Goal: Navigation & Orientation: Find specific page/section

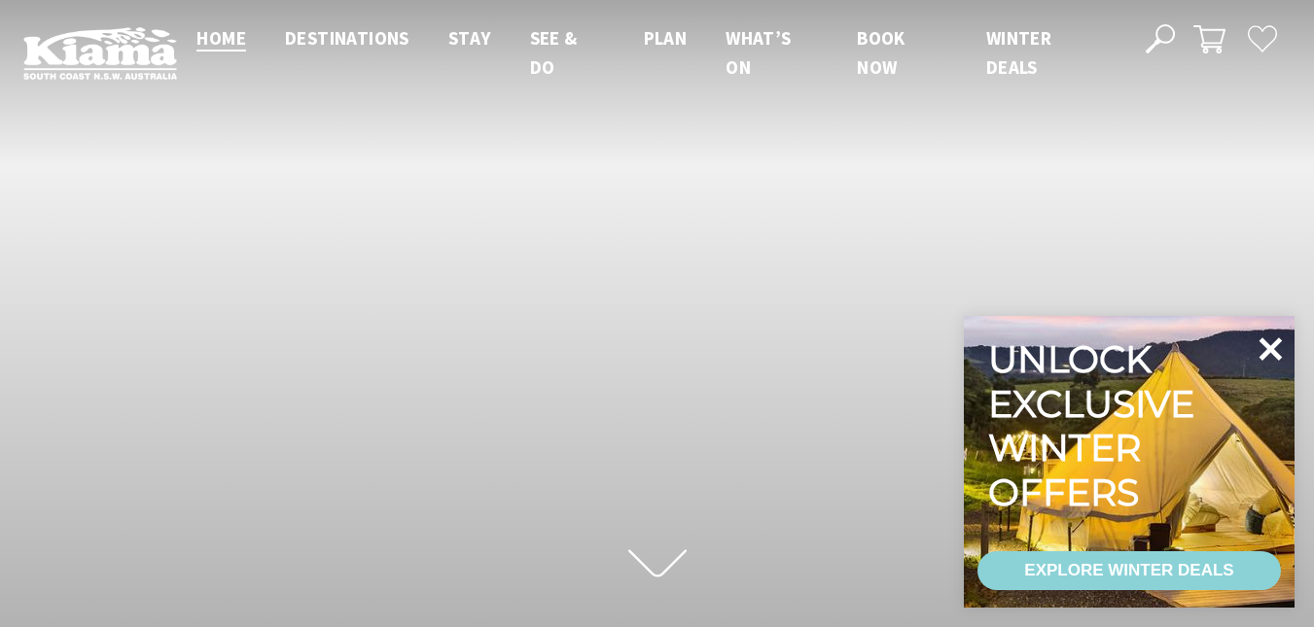
click at [1271, 347] on icon at bounding box center [1271, 349] width 23 height 23
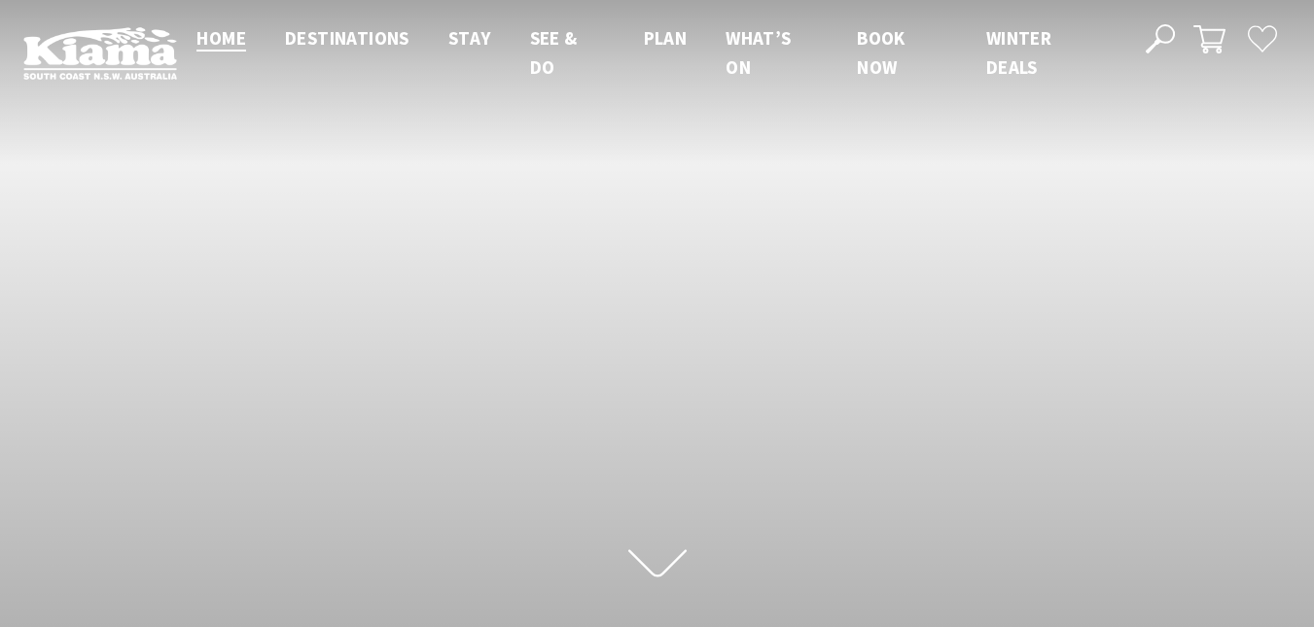
scroll to position [301, 1329]
click at [635, 386] on div "Scroll to first section" at bounding box center [657, 316] width 1314 height 632
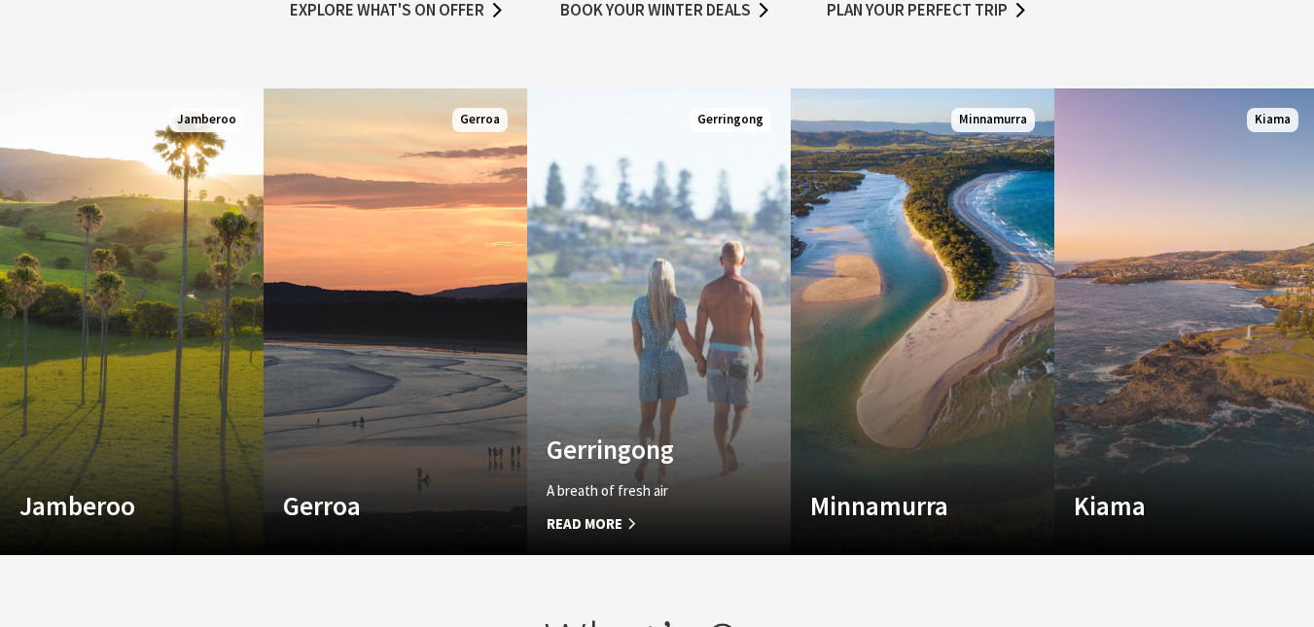
scroll to position [1265, 0]
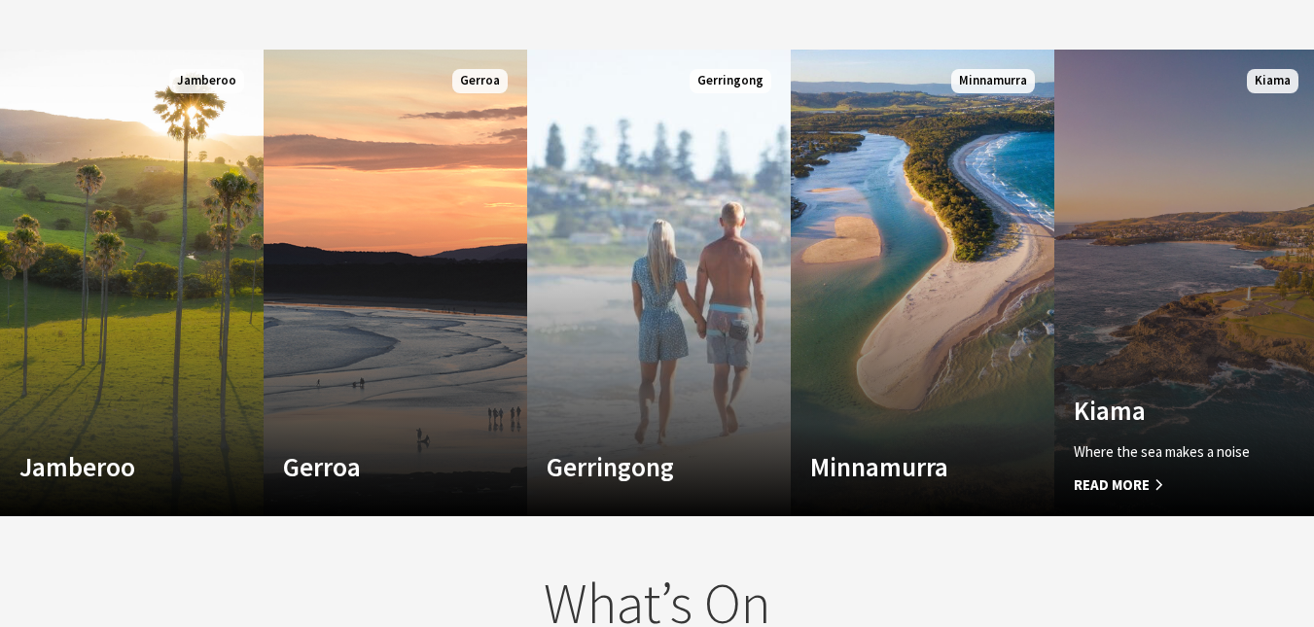
click at [1122, 487] on span "Read More" at bounding box center [1166, 485] width 185 height 23
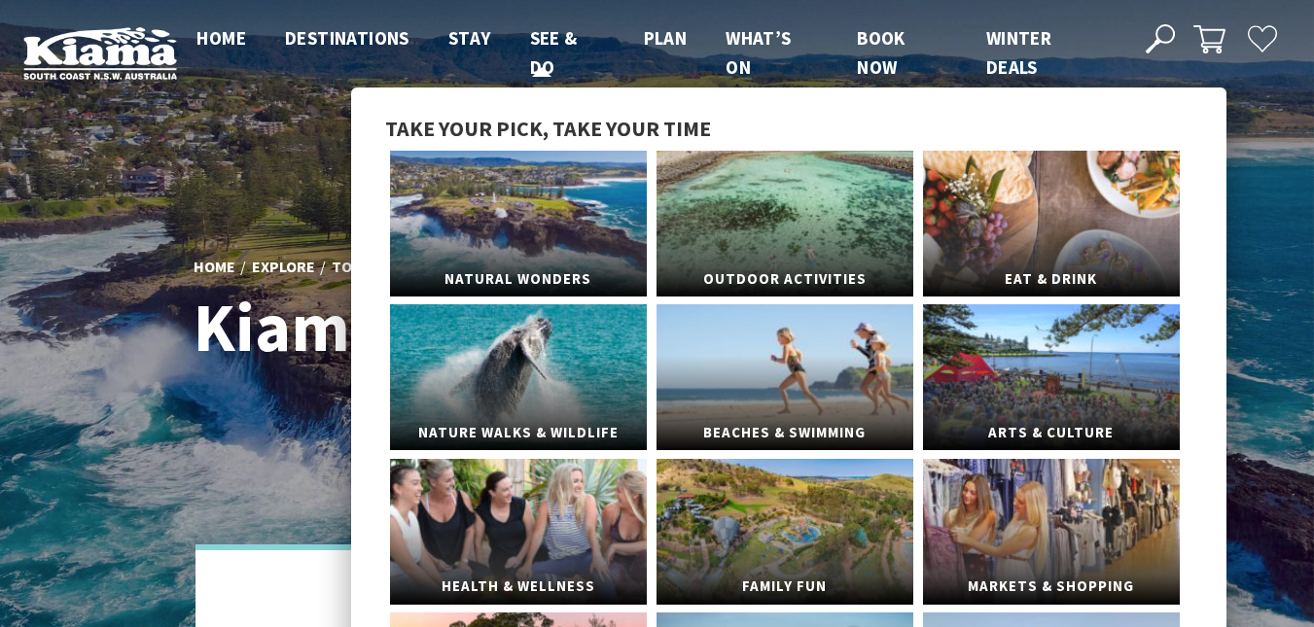
scroll to position [10, 10]
